Goal: Obtain resource: Download file/media

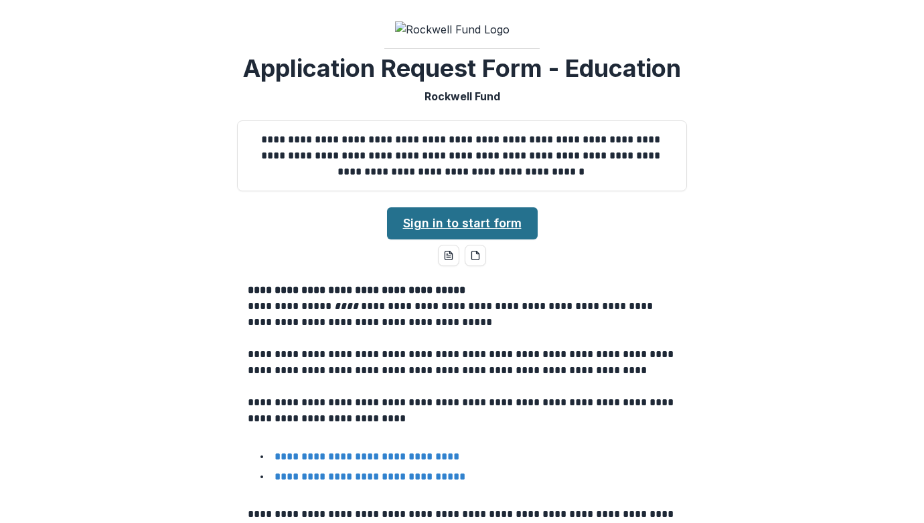
click at [484, 212] on link "Sign in to start form" at bounding box center [462, 223] width 151 height 32
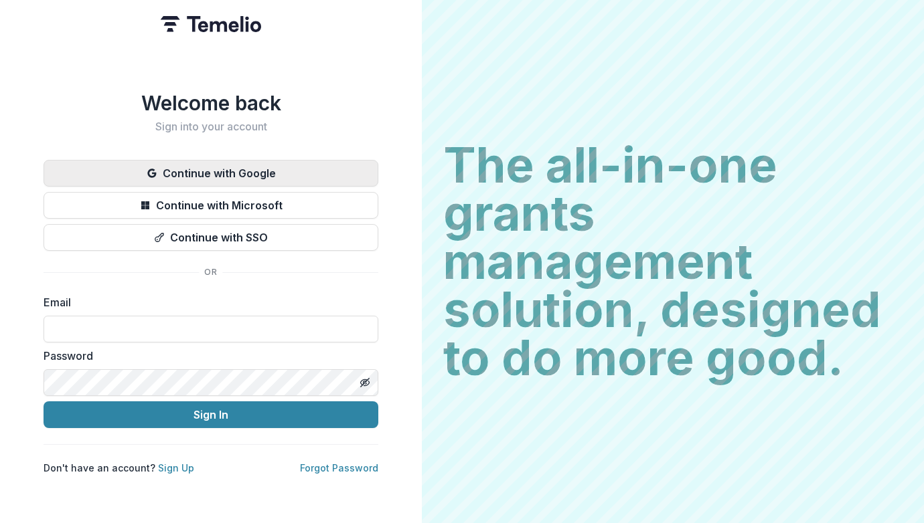
click at [134, 165] on button "Continue with Google" at bounding box center [211, 173] width 335 height 27
click at [167, 319] on input at bounding box center [211, 329] width 335 height 27
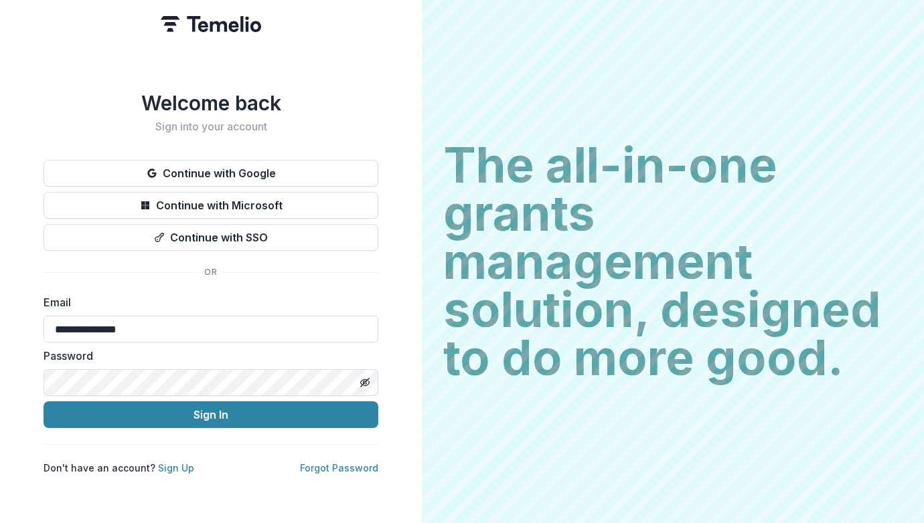
type input "**********"
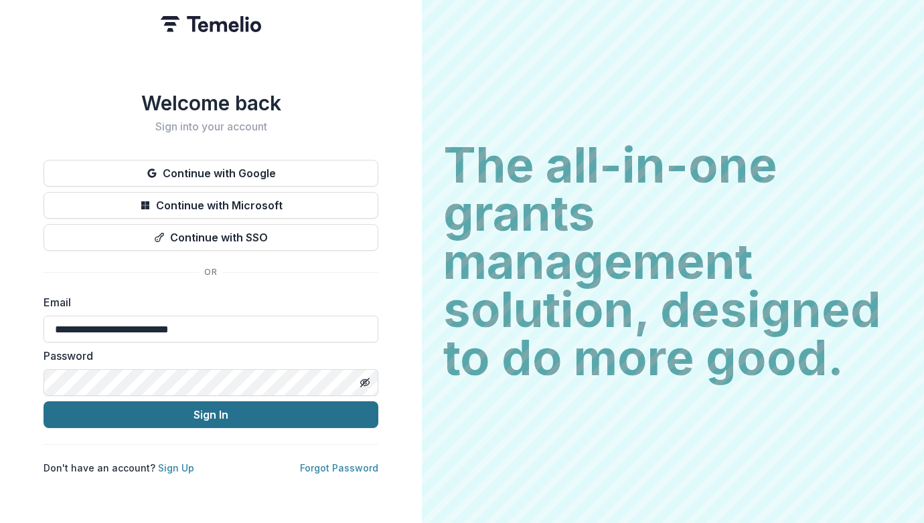
click at [339, 411] on button "Sign In" at bounding box center [211, 415] width 335 height 27
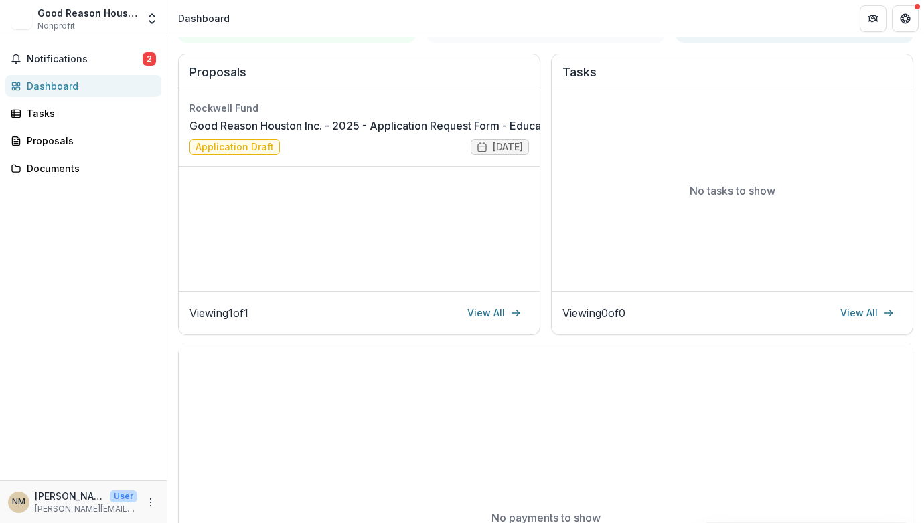
scroll to position [159, 0]
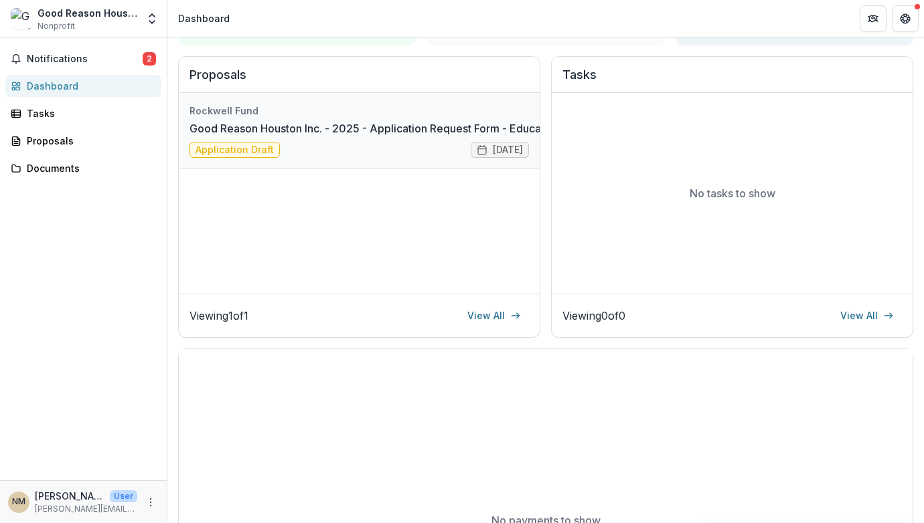
click at [414, 137] on link "Good Reason Houston Inc. - 2025 - Application Request Form - Education" at bounding box center [374, 128] width 370 height 16
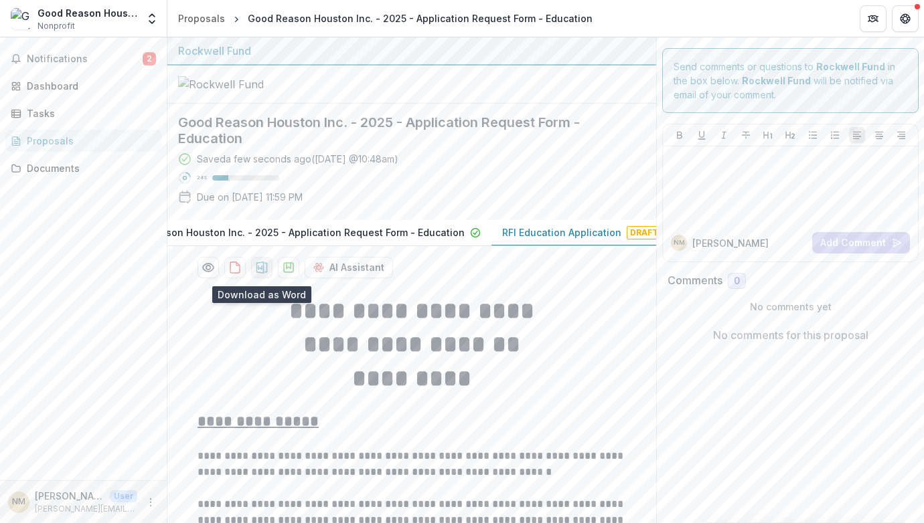
click at [256, 269] on icon "download-proposal" at bounding box center [261, 268] width 11 height 12
click at [230, 273] on icon "download-proposal" at bounding box center [234, 267] width 13 height 13
